Goal: Transaction & Acquisition: Register for event/course

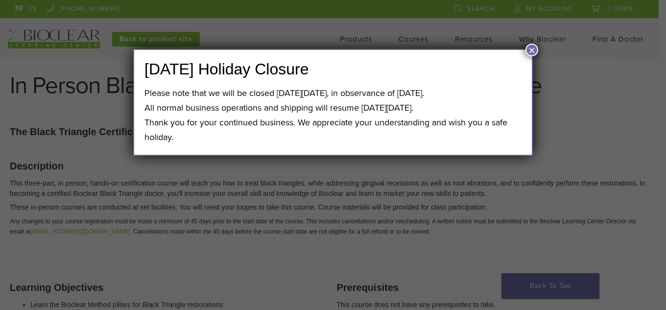
click at [530, 47] on button "×" at bounding box center [531, 50] width 13 height 13
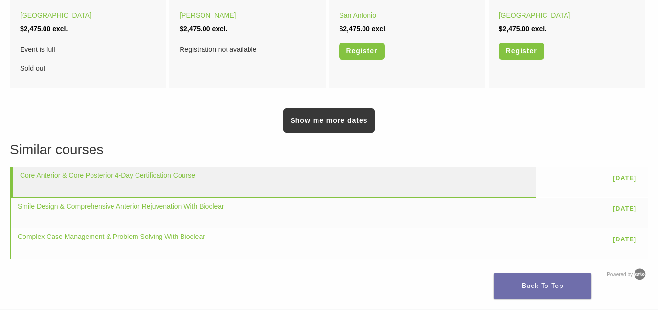
scroll to position [734, 0]
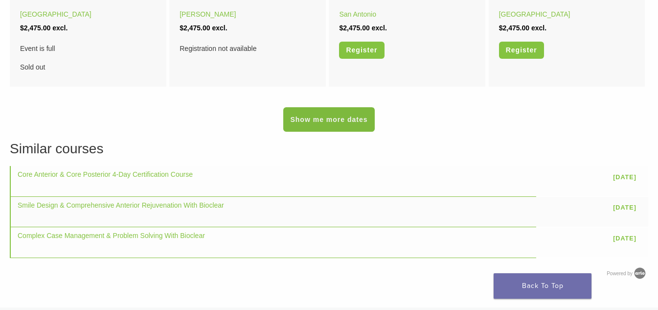
click at [357, 121] on link "Show me more dates" at bounding box center [328, 119] width 91 height 24
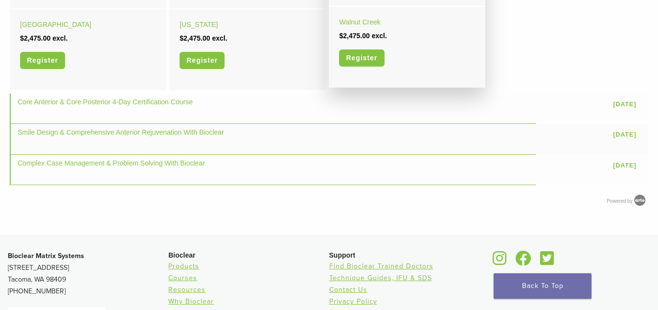
scroll to position [881, 0]
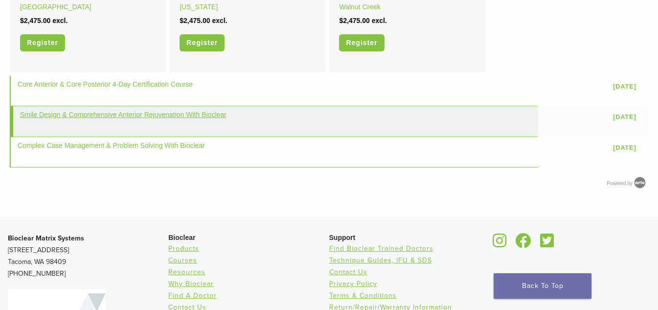
click at [183, 114] on link "Smile Design & Comprehensive Anterior Rejuvenation With Bioclear" at bounding box center [123, 115] width 207 height 8
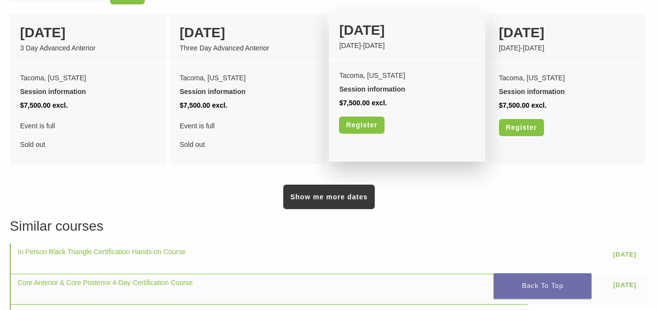
scroll to position [783, 0]
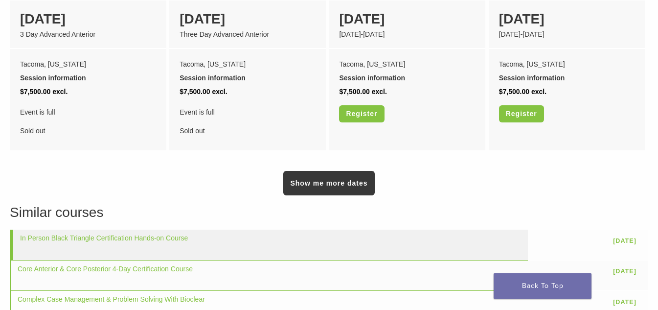
click at [86, 232] on td "In Person Black Triangle Certification Hands-on Course" at bounding box center [269, 245] width 518 height 30
click at [93, 234] on link "In Person Black Triangle Certification Hands-on Course" at bounding box center [104, 238] width 168 height 8
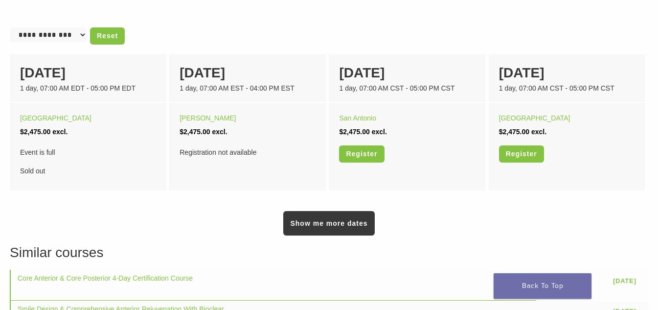
scroll to position [636, 0]
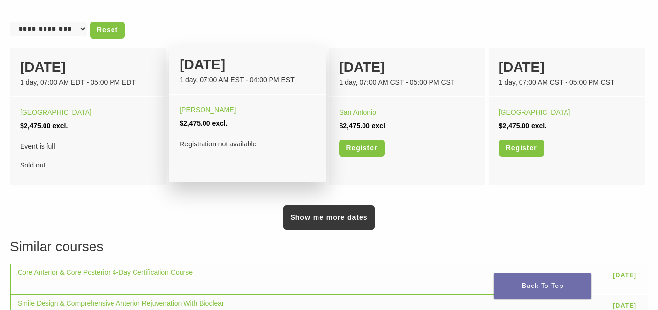
click at [186, 112] on link "[PERSON_NAME]" at bounding box center [208, 110] width 56 height 8
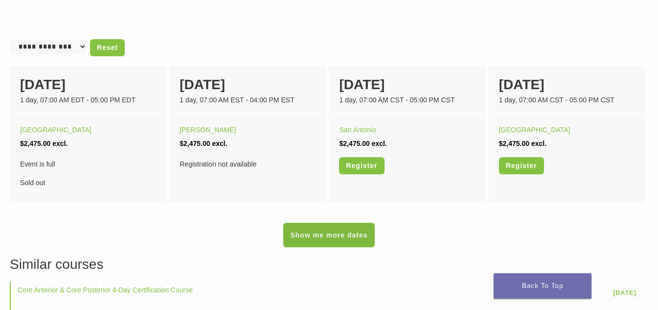
scroll to position [636, 0]
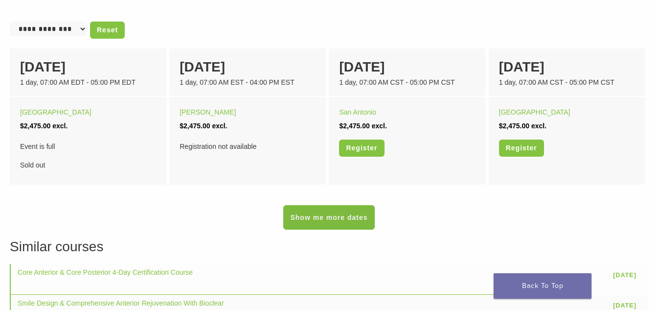
click at [323, 217] on link "Show me more dates" at bounding box center [328, 217] width 91 height 24
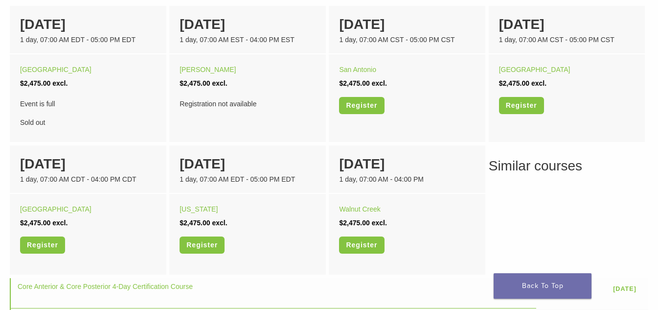
scroll to position [734, 0]
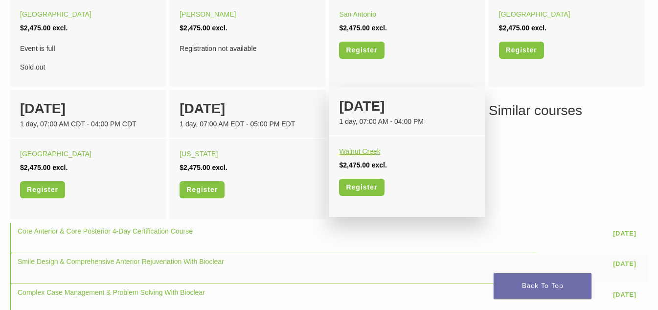
click at [360, 153] on link "Walnut Creek" at bounding box center [359, 151] width 41 height 8
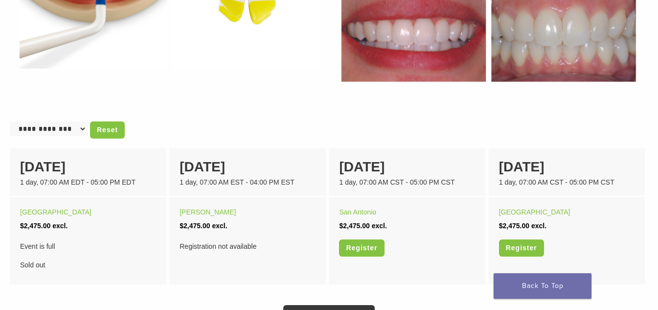
scroll to position [685, 0]
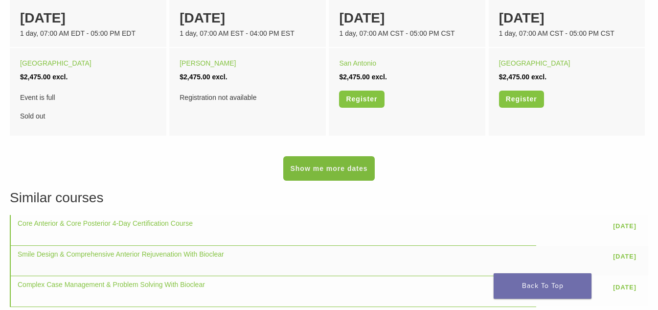
click at [337, 163] on link "Show me more dates" at bounding box center [328, 168] width 91 height 24
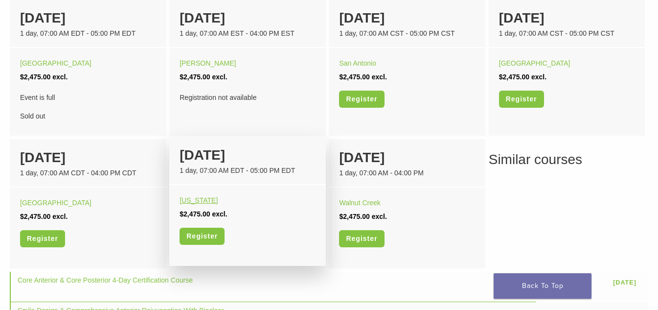
click at [193, 202] on link "Washington" at bounding box center [199, 200] width 38 height 8
